Goal: Transaction & Acquisition: Subscribe to service/newsletter

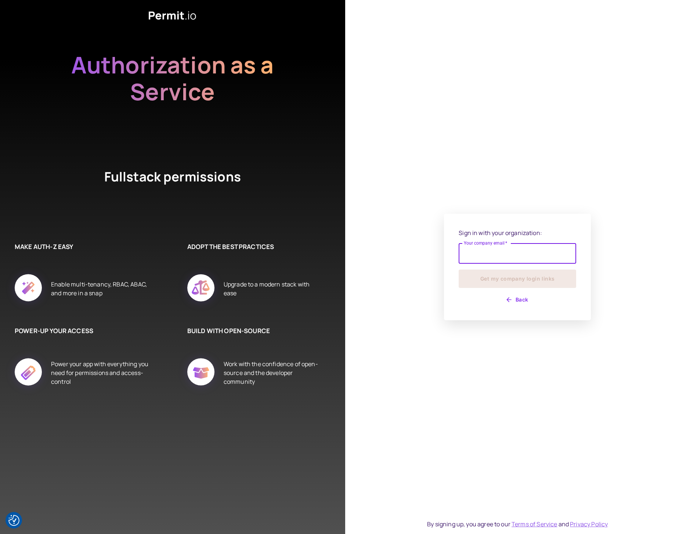
click at [486, 259] on input "Your company email   *" at bounding box center [517, 253] width 117 height 21
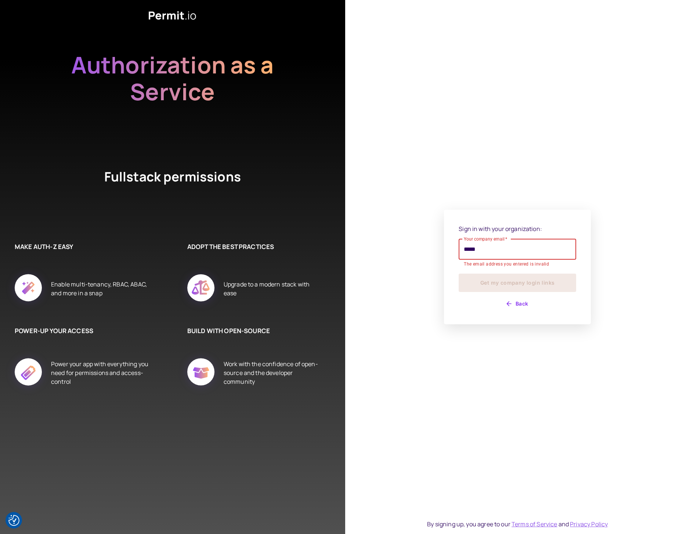
type input "**********"
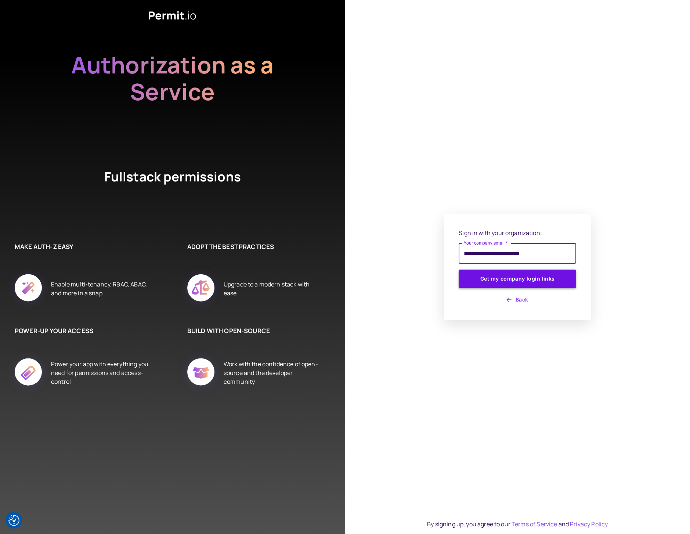
click at [498, 283] on button "Get my company login links" at bounding box center [517, 279] width 117 height 18
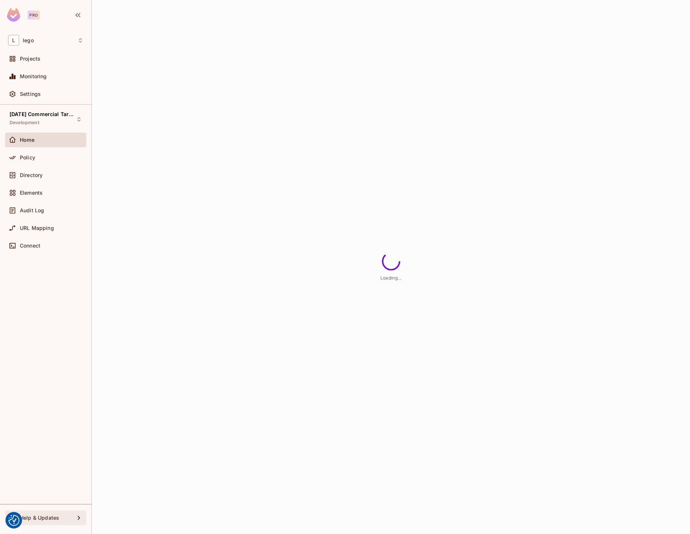
click at [49, 517] on span "Help & Updates" at bounding box center [39, 518] width 39 height 6
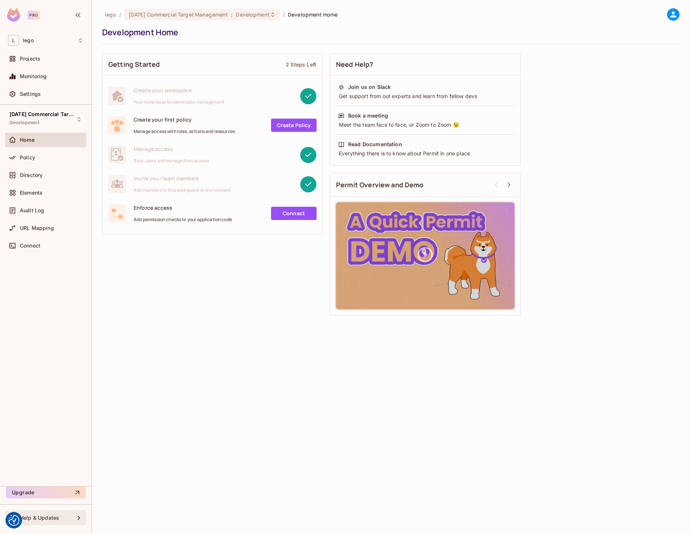
click at [64, 517] on div "Help & Updates" at bounding box center [47, 518] width 55 height 6
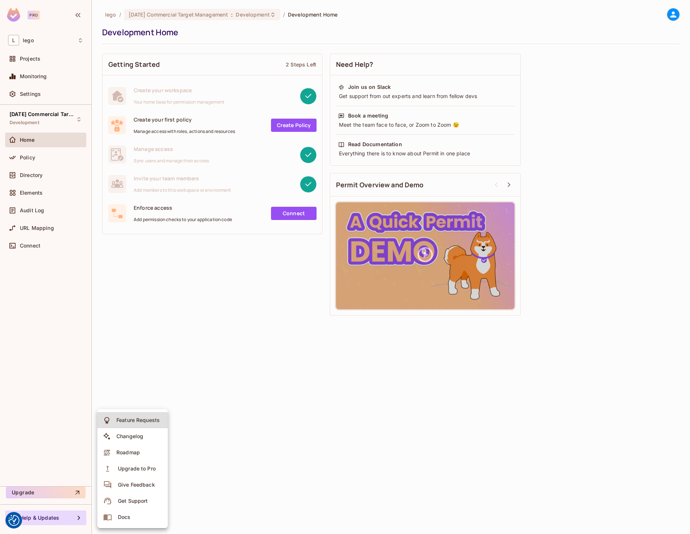
click at [137, 469] on div "Upgrade to Pro" at bounding box center [137, 468] width 38 height 7
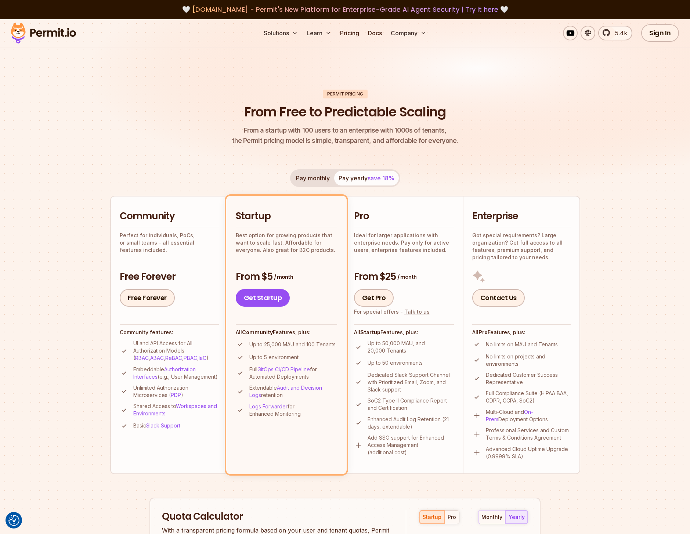
click at [622, 151] on img at bounding box center [345, 111] width 690 height 184
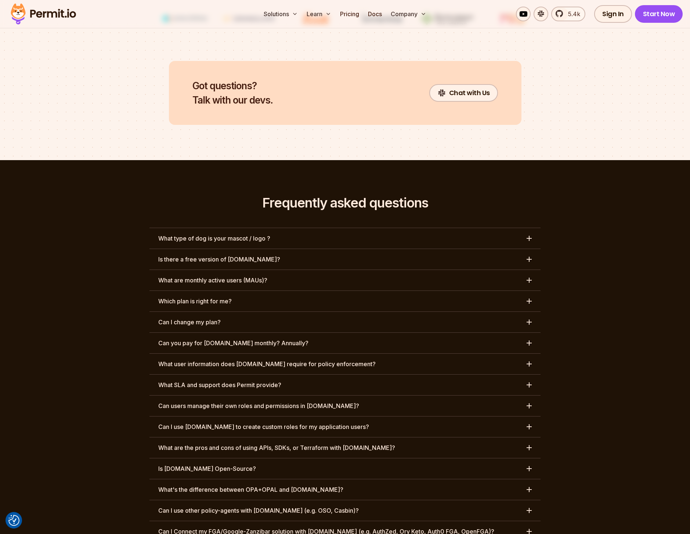
scroll to position [3253, 0]
